Goal: Task Accomplishment & Management: Manage account settings

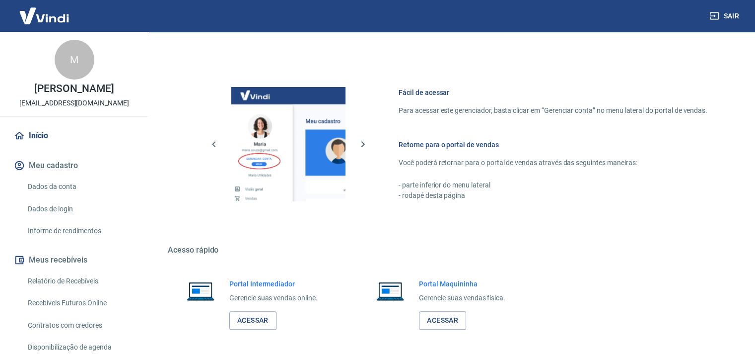
scroll to position [421, 0]
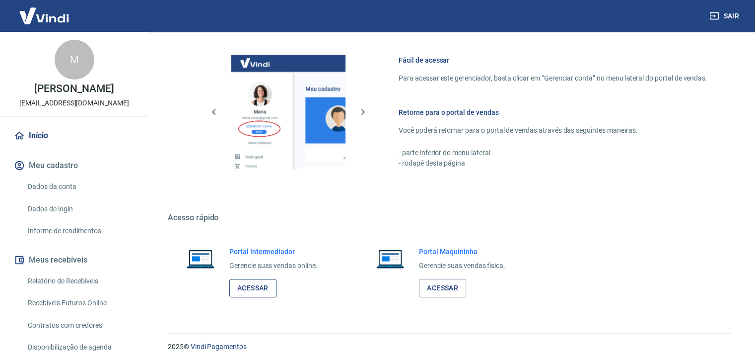
click at [268, 287] on link "Acessar" at bounding box center [252, 288] width 47 height 18
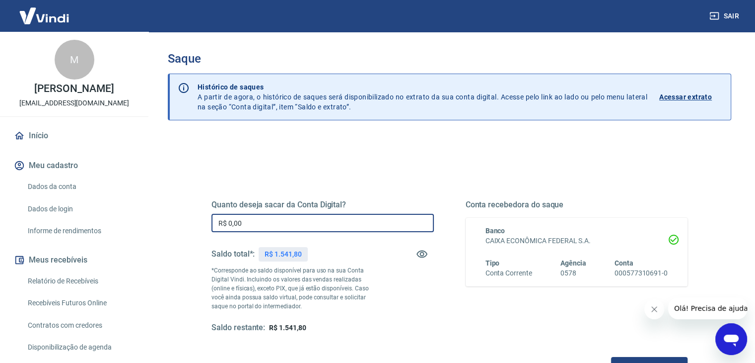
click at [317, 219] on input "R$ 0,00" at bounding box center [323, 223] width 222 height 18
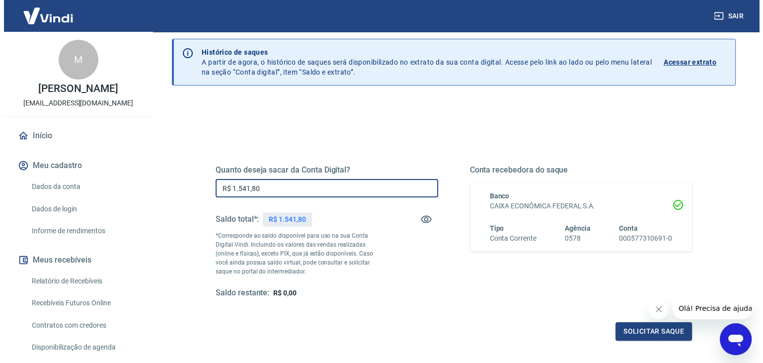
scroll to position [50, 0]
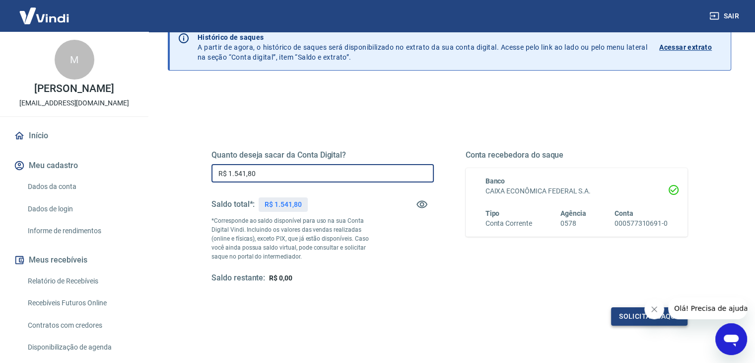
type input "R$ 1.541,80"
click at [626, 312] on button "Solicitar saque" at bounding box center [649, 316] width 76 height 18
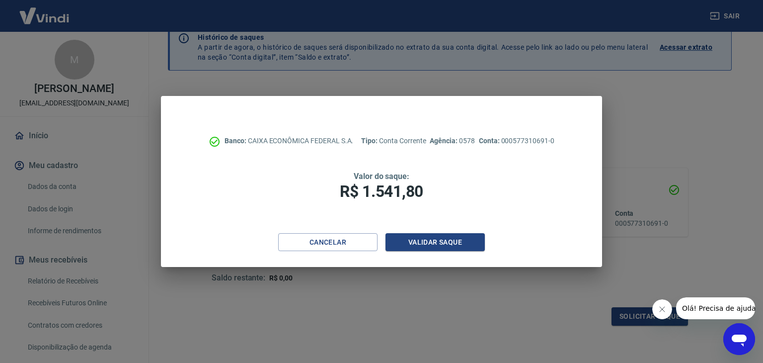
click at [661, 307] on icon "Close message from company" at bounding box center [661, 309] width 8 height 8
click at [433, 240] on button "Validar saque" at bounding box center [434, 242] width 99 height 18
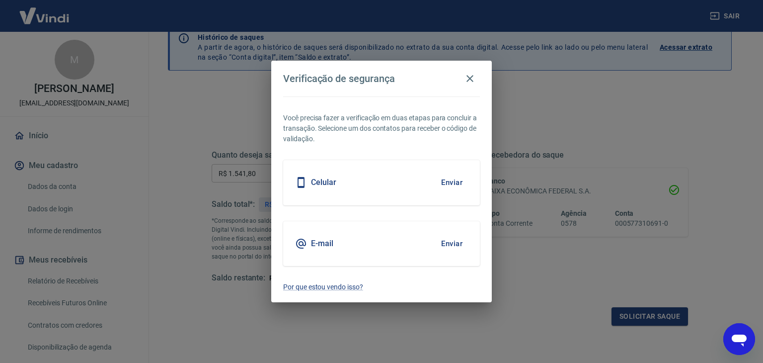
click at [447, 244] on button "Enviar" at bounding box center [452, 243] width 32 height 21
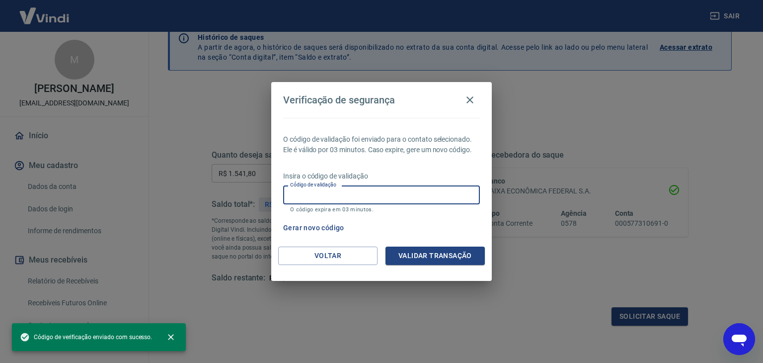
click at [395, 187] on input "Código de validação" at bounding box center [381, 194] width 197 height 18
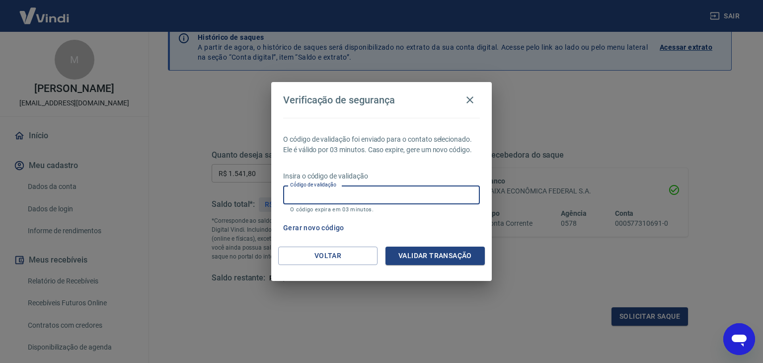
drag, startPoint x: 296, startPoint y: 187, endPoint x: 289, endPoint y: 198, distance: 13.6
click at [289, 198] on input "Código de validação" at bounding box center [381, 194] width 197 height 18
paste input "170798"
type input "170798"
click at [436, 251] on button "Validar transação" at bounding box center [434, 255] width 99 height 18
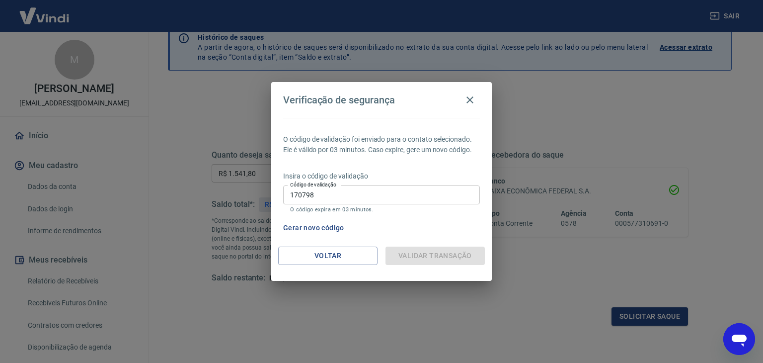
click at [436, 251] on div "Validar transação" at bounding box center [434, 255] width 99 height 18
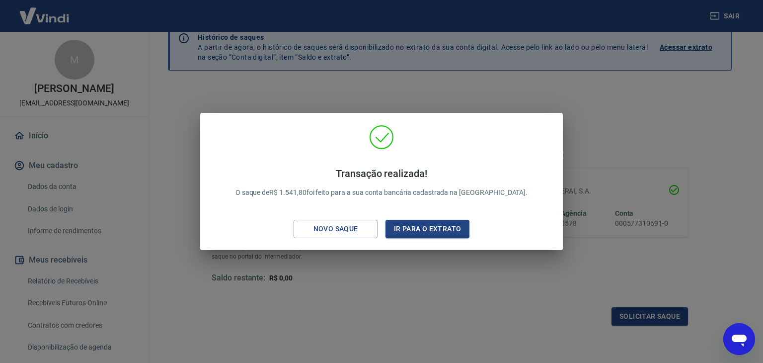
click at [502, 283] on div "Transação realizada! O saque de R$ 1.541,80 foi feito para a sua conta bancária…" at bounding box center [381, 181] width 763 height 363
